Goal: Task Accomplishment & Management: Complete application form

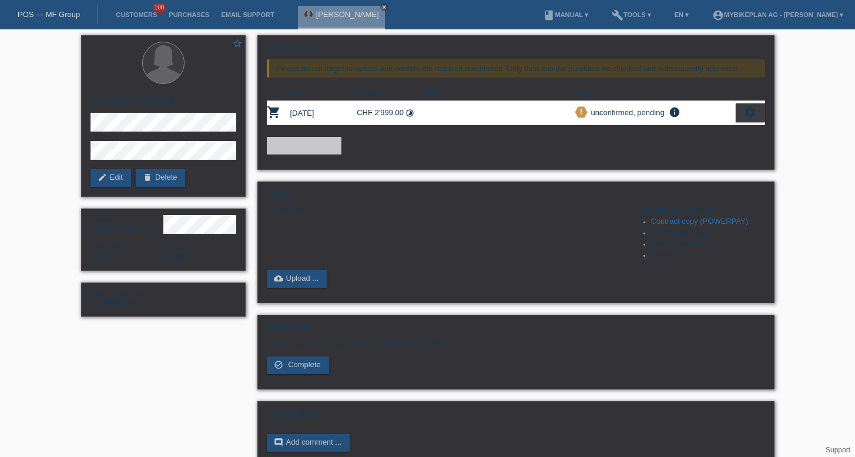
click at [47, 11] on link "POS — MF Group" at bounding box center [49, 14] width 62 height 9
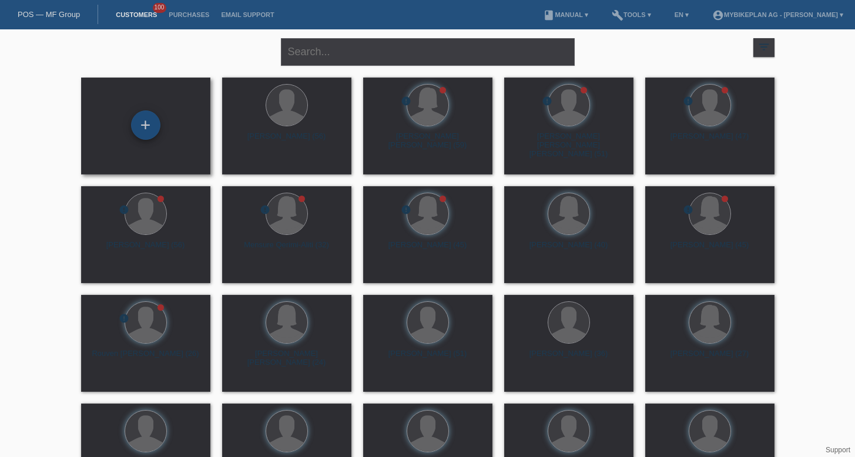
click at [155, 120] on div "+" at bounding box center [145, 124] width 29 height 29
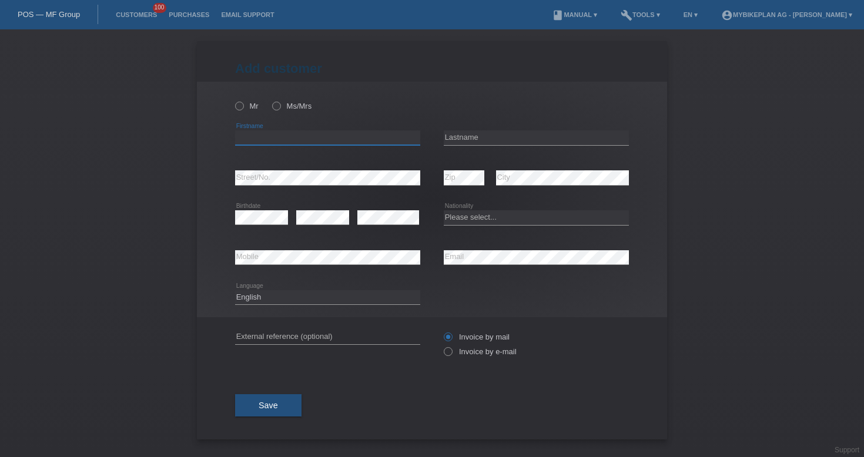
click at [268, 133] on input "text" at bounding box center [327, 137] width 185 height 15
paste input "[PERSON_NAME]"
type input "[PERSON_NAME]"
click at [528, 129] on div "error Lastname" at bounding box center [536, 138] width 185 height 40
click at [520, 135] on input "text" at bounding box center [536, 137] width 185 height 15
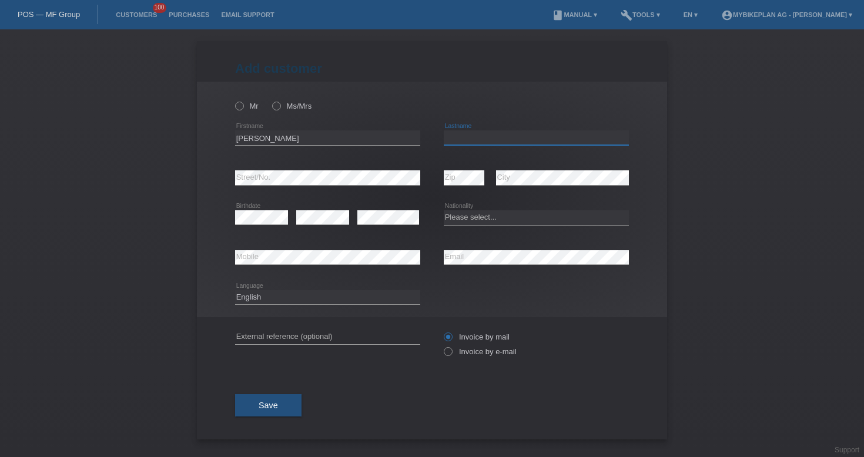
paste input "[PERSON_NAME]"
click at [468, 136] on input "[PERSON_NAME]" at bounding box center [536, 137] width 185 height 15
type input "[PERSON_NAME]"
click at [475, 214] on select "Please select... [GEOGRAPHIC_DATA] [GEOGRAPHIC_DATA] [GEOGRAPHIC_DATA] [GEOGRAP…" at bounding box center [536, 217] width 185 height 14
